Goal: Task Accomplishment & Management: Use online tool/utility

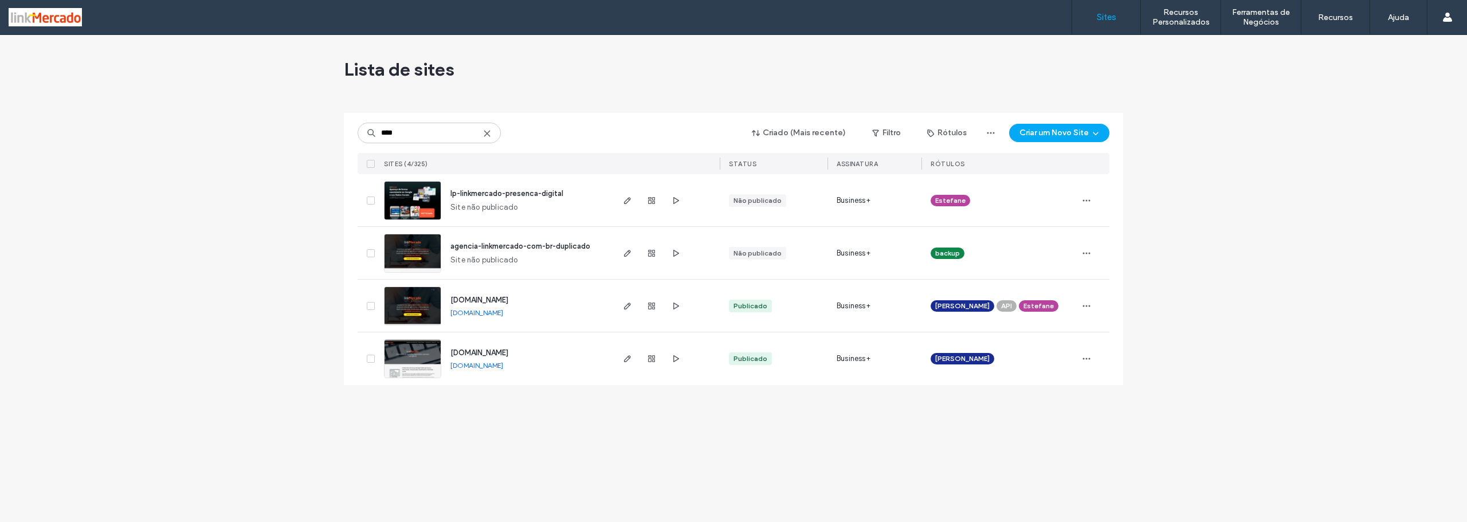
type input "****"
click at [403, 351] on img at bounding box center [413, 379] width 56 height 78
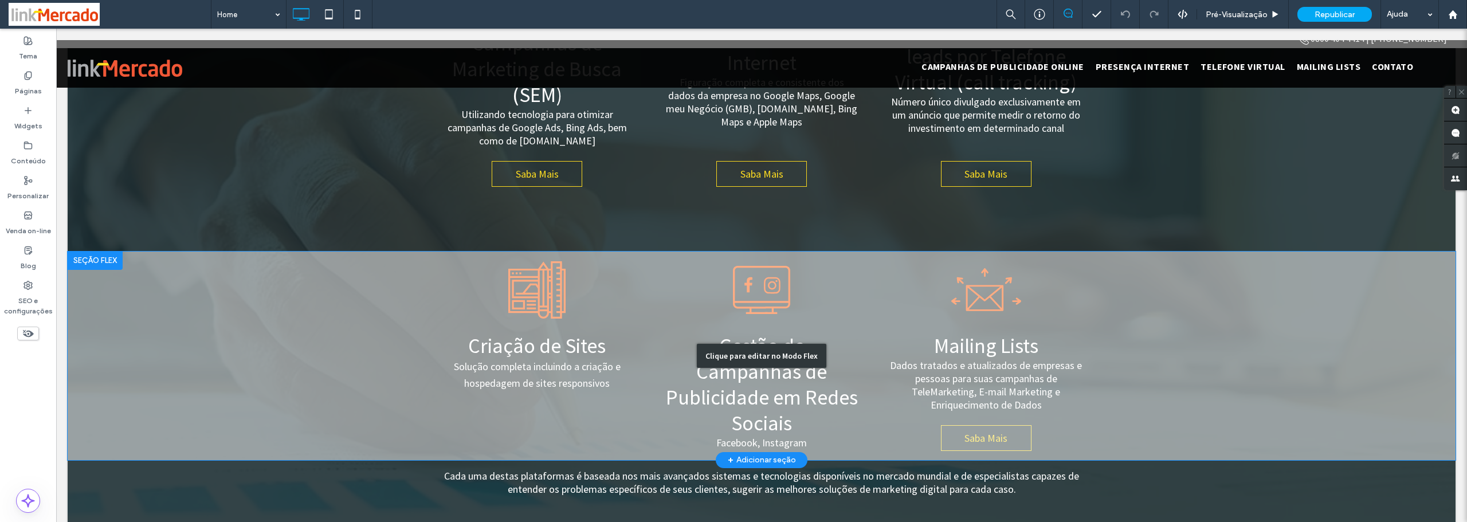
click at [538, 257] on div "Clique para editar no Modo Flex" at bounding box center [762, 356] width 1388 height 209
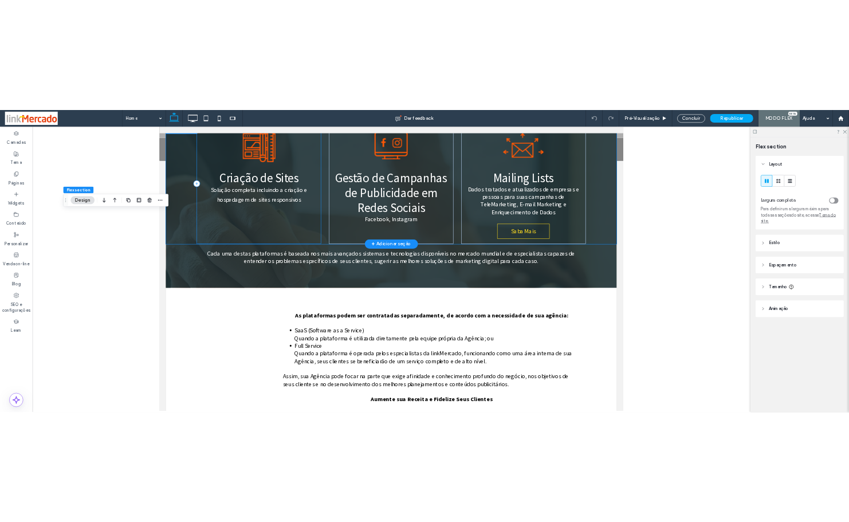
scroll to position [935, 0]
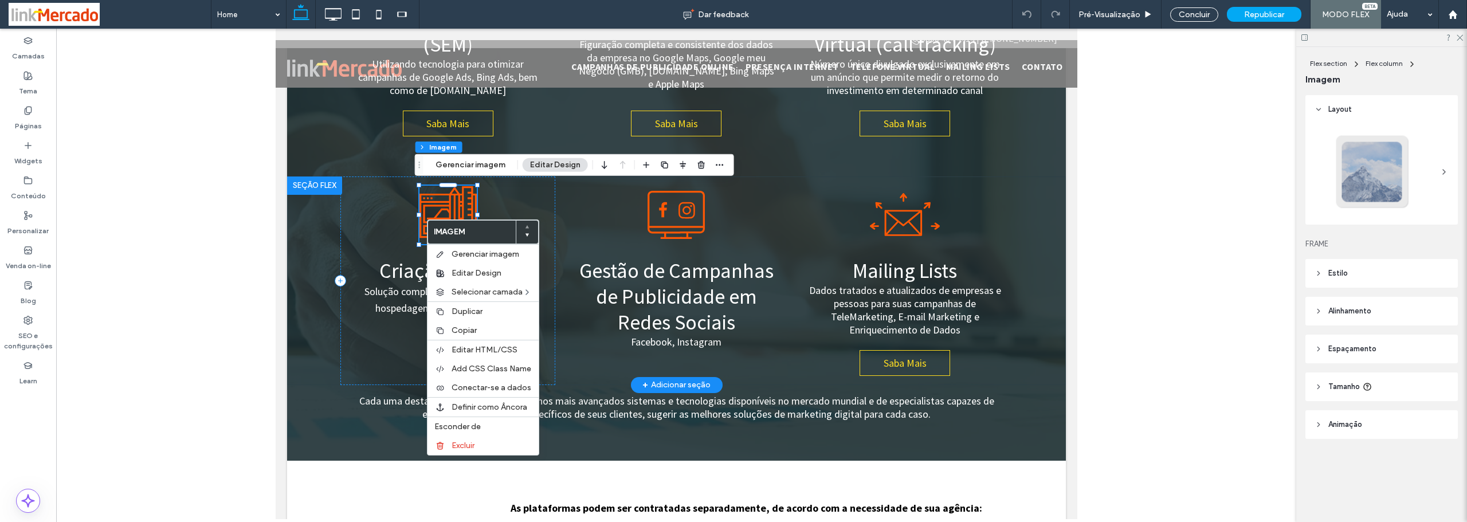
click at [425, 219] on img at bounding box center [447, 215] width 57 height 58
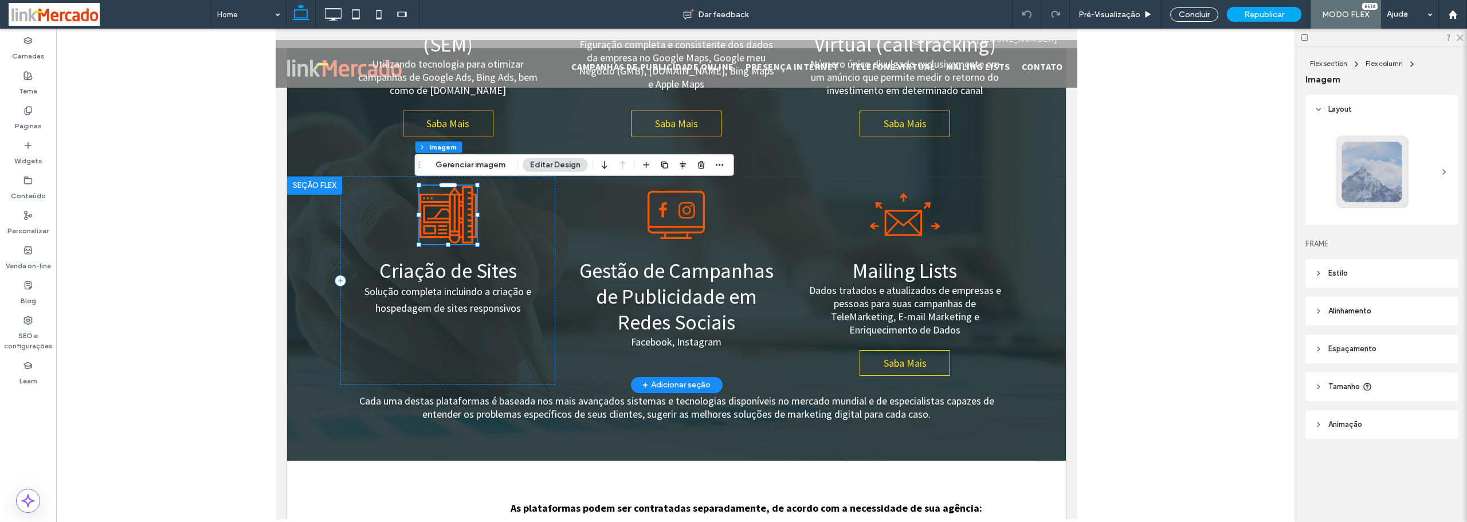
click at [425, 219] on img at bounding box center [447, 215] width 57 height 58
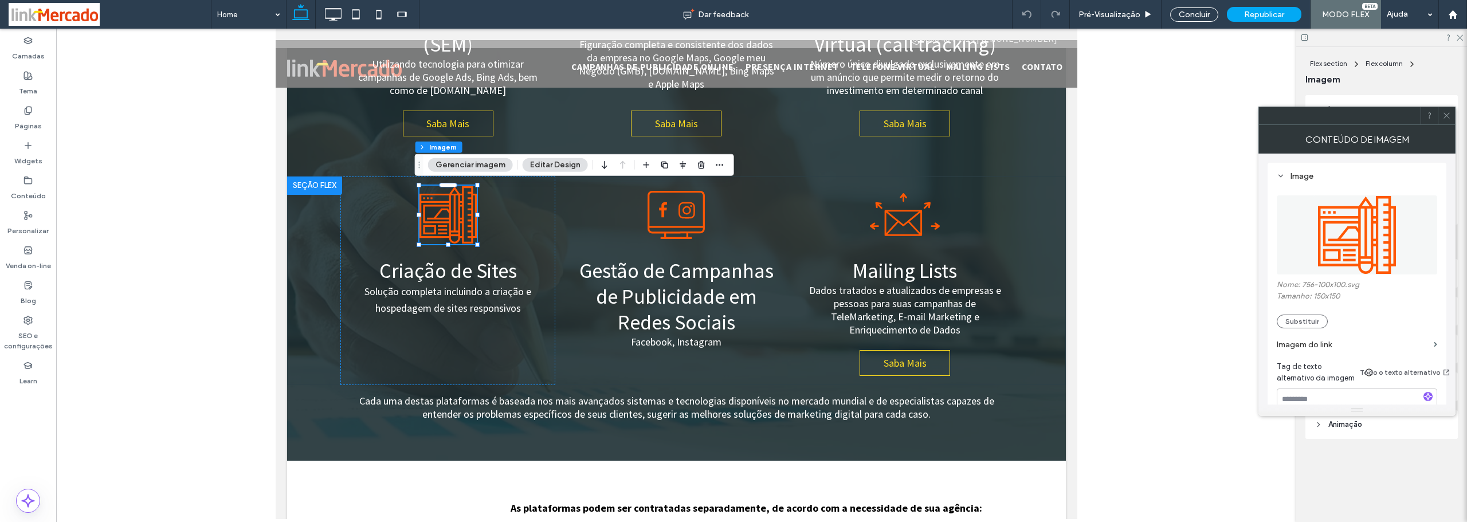
click at [1445, 115] on icon at bounding box center [1446, 115] width 9 height 9
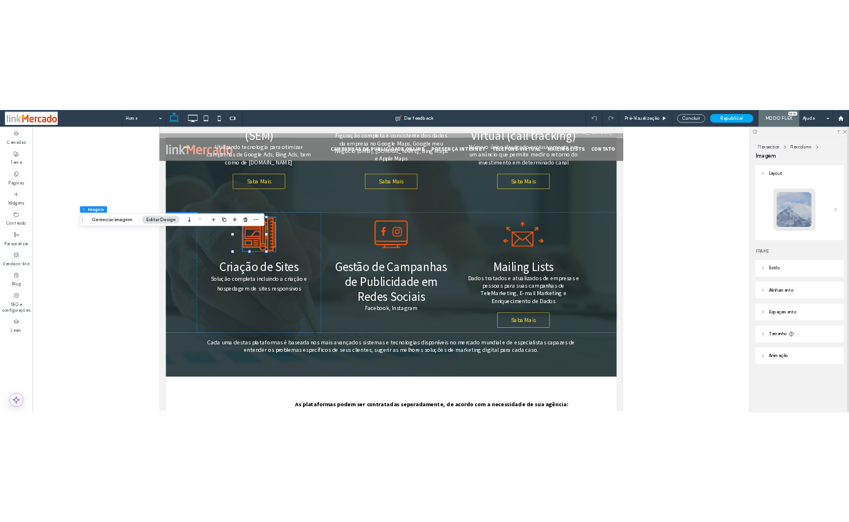
scroll to position [923, 0]
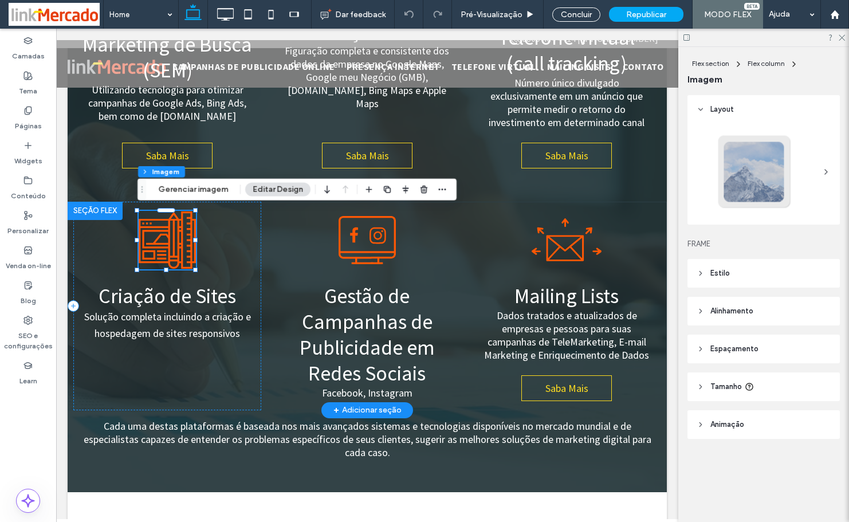
click at [170, 241] on img at bounding box center [167, 240] width 57 height 58
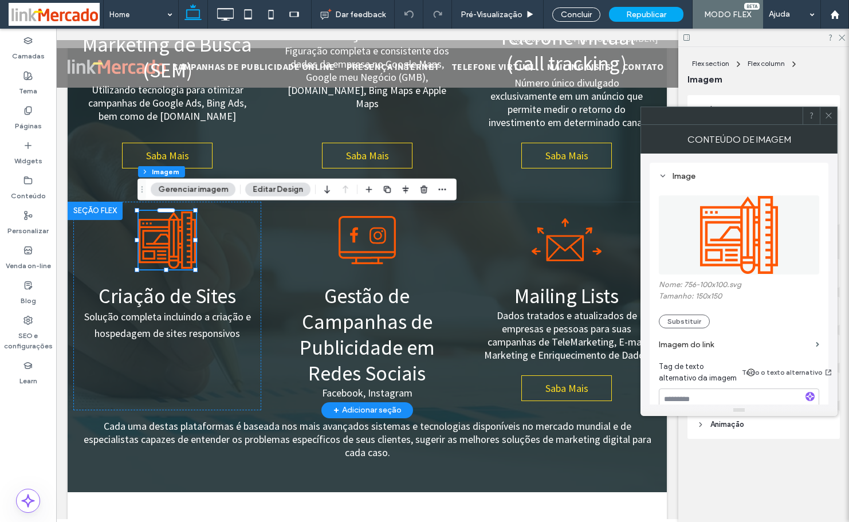
click at [751, 240] on img at bounding box center [739, 234] width 87 height 79
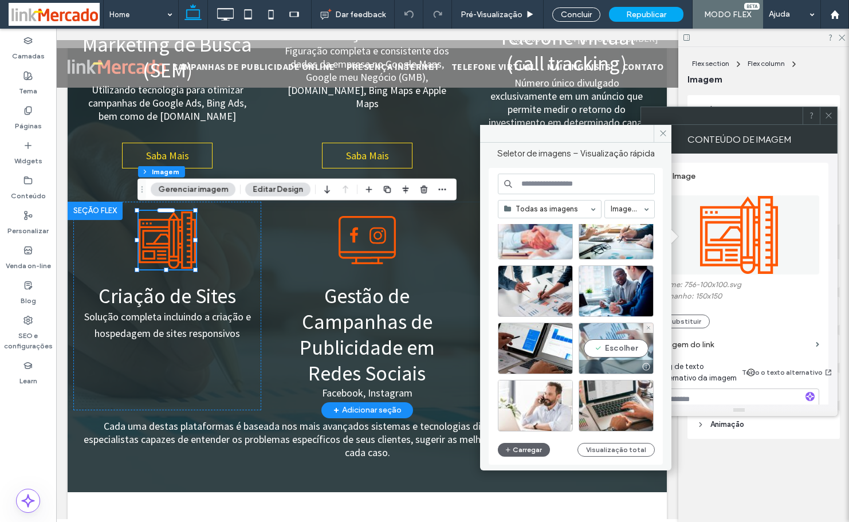
scroll to position [148, 0]
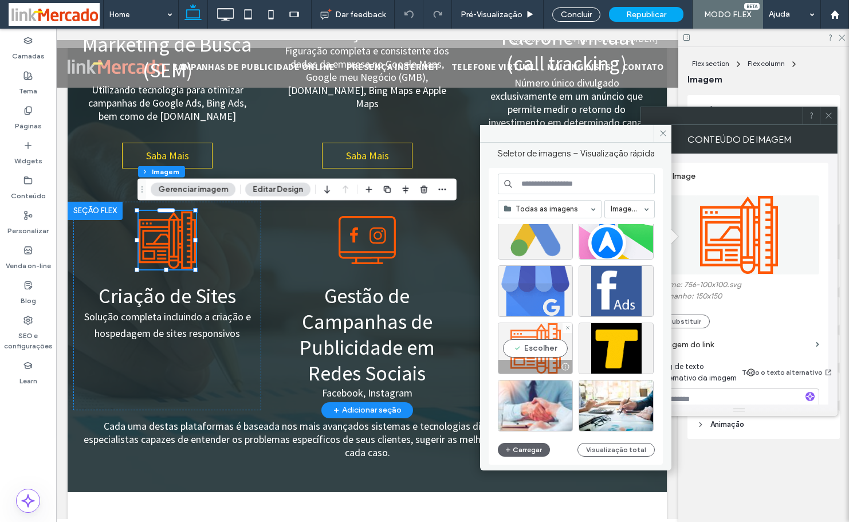
click at [563, 366] on div at bounding box center [565, 366] width 14 height 9
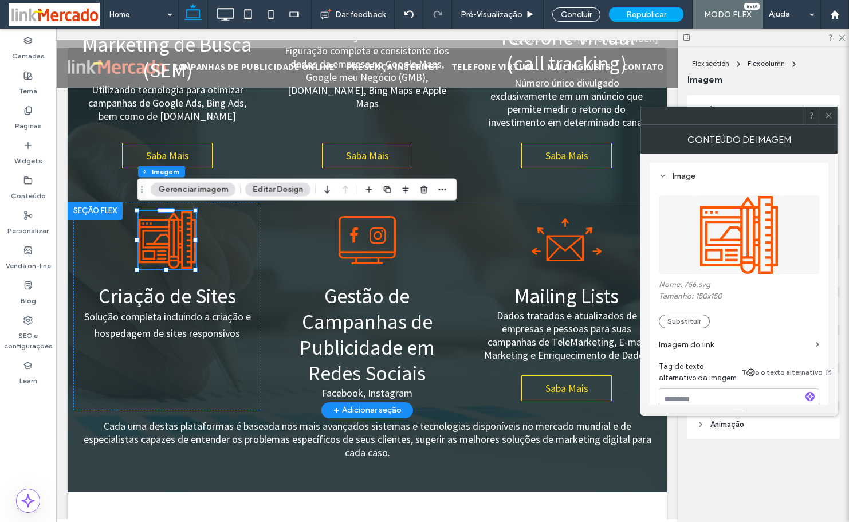
click at [735, 235] on img at bounding box center [739, 234] width 87 height 79
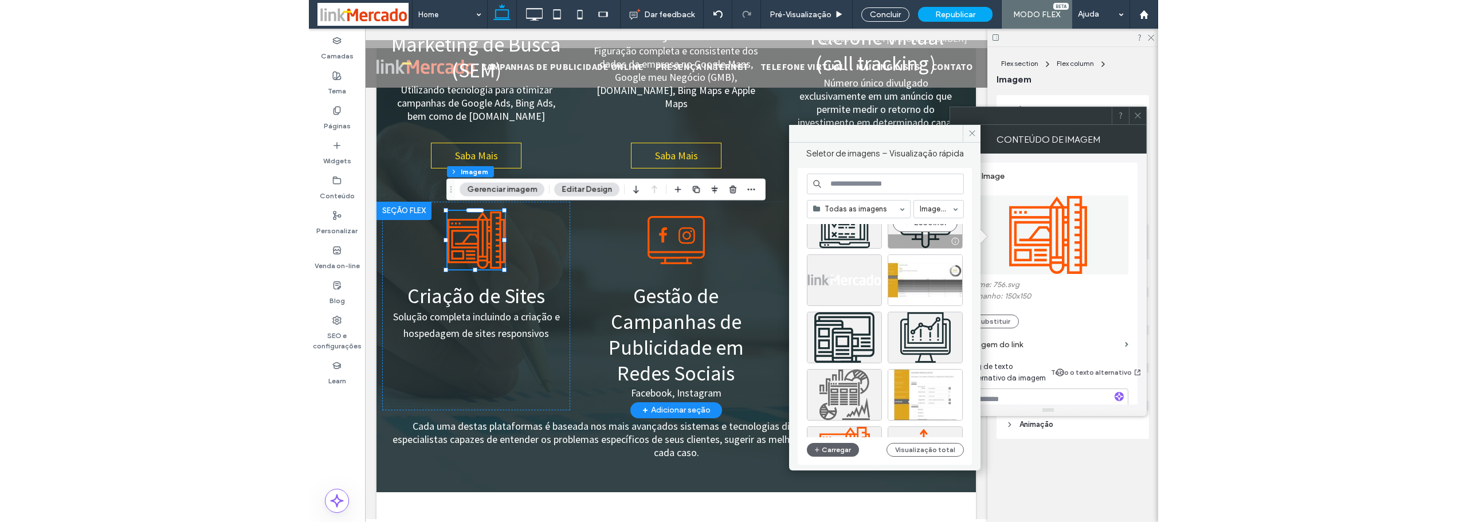
scroll to position [1305, 0]
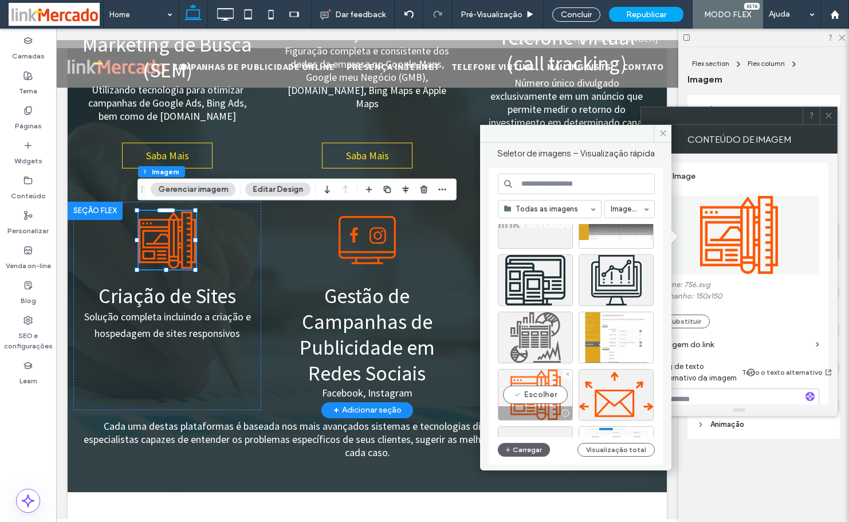
click at [540, 379] on div "Escolher" at bounding box center [535, 395] width 75 height 52
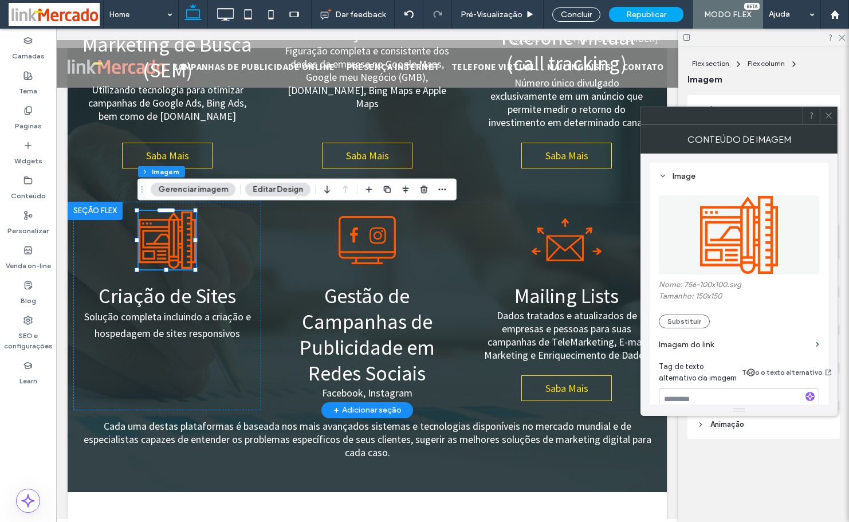
drag, startPoint x: 830, startPoint y: 111, endPoint x: 809, endPoint y: 106, distance: 21.3
click at [830, 111] on icon at bounding box center [829, 115] width 9 height 9
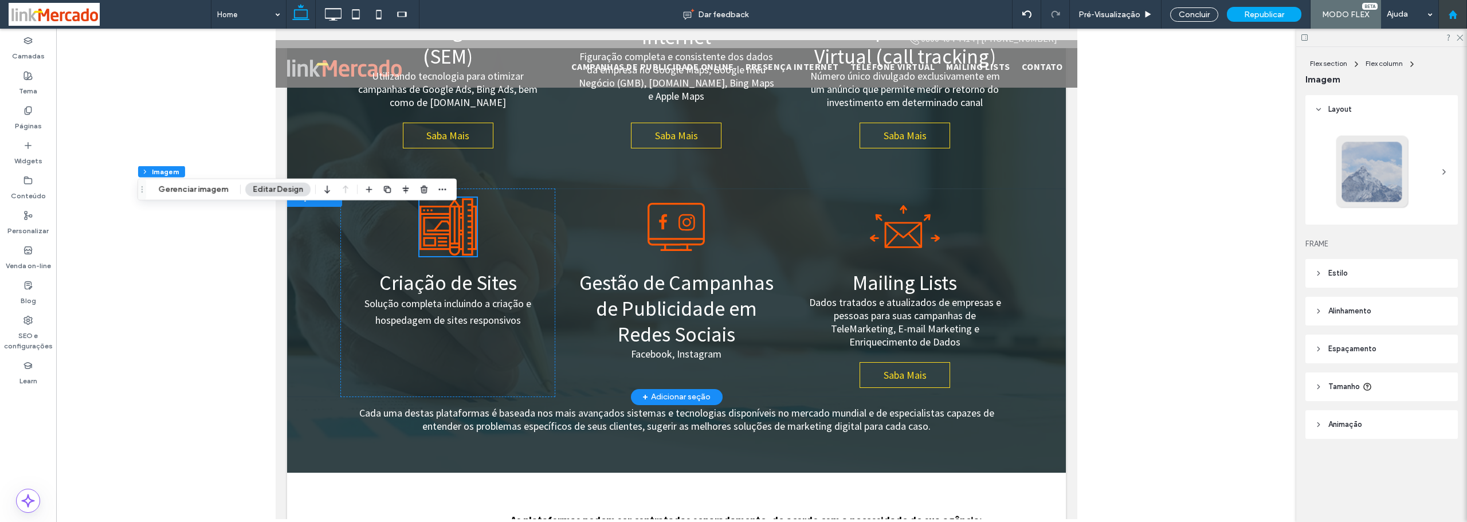
scroll to position [935, 0]
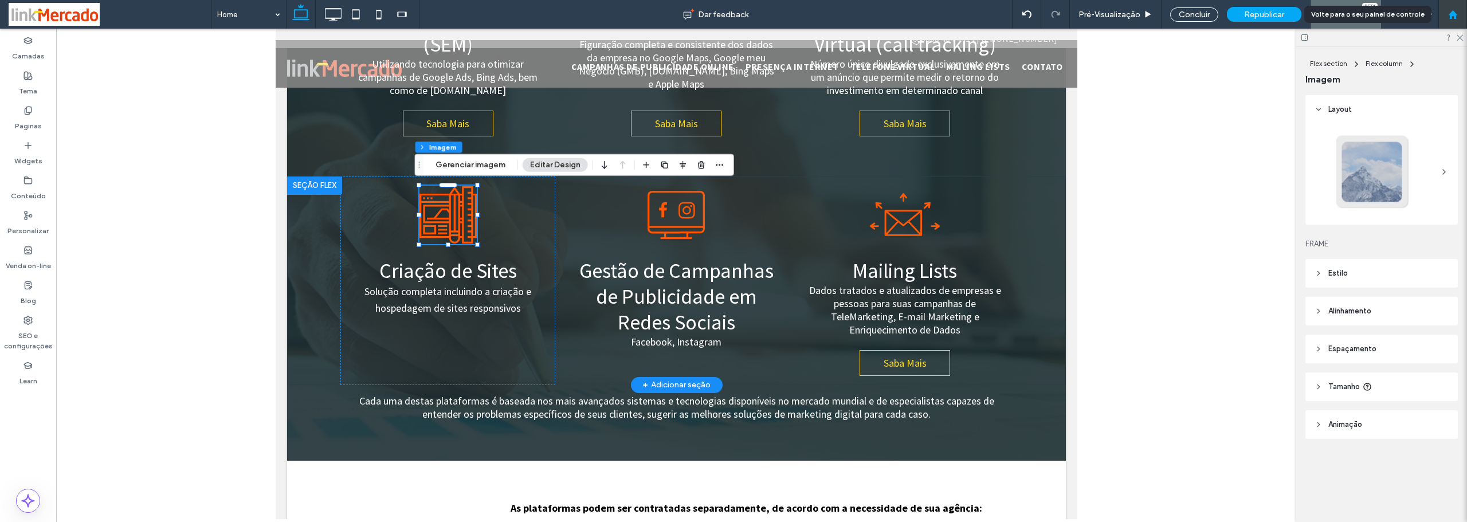
click at [1450, 16] on icon at bounding box center [1453, 15] width 10 height 10
